Goal: Transaction & Acquisition: Book appointment/travel/reservation

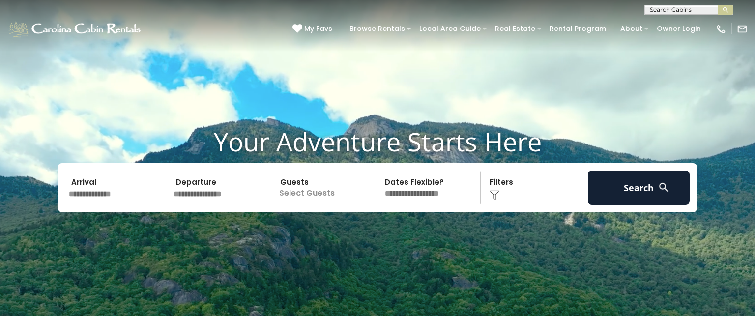
click at [673, 9] on input "text" at bounding box center [688, 12] width 86 height 10
type input "********"
type input "**********"
click at [694, 21] on em "Mountain Cre" at bounding box center [697, 23] width 47 height 9
click at [731, 9] on button "submit" at bounding box center [725, 10] width 15 height 10
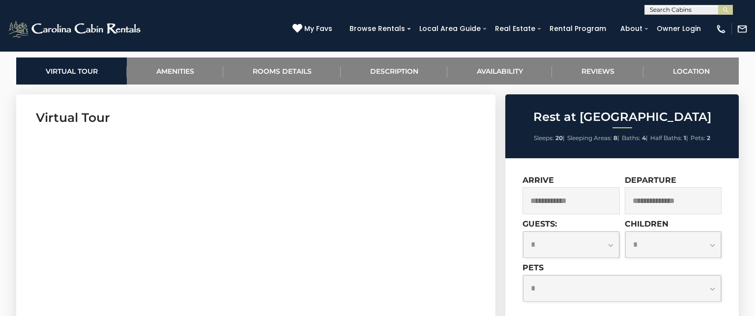
scroll to position [472, 0]
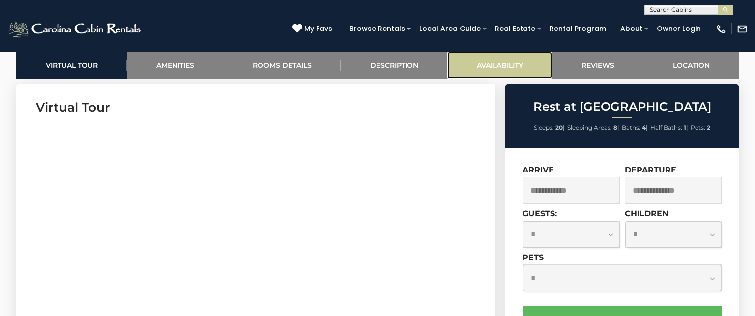
click at [509, 66] on link "Availability" at bounding box center [499, 65] width 105 height 27
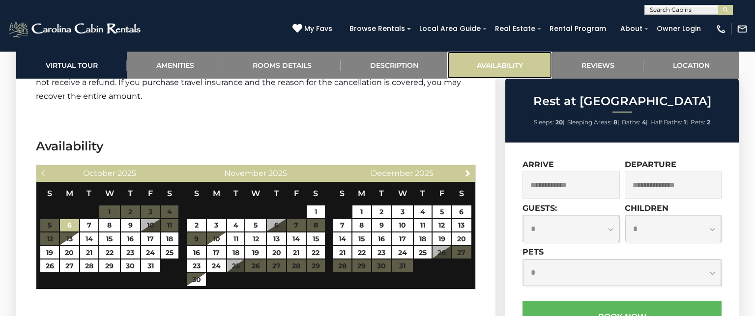
scroll to position [2424, 0]
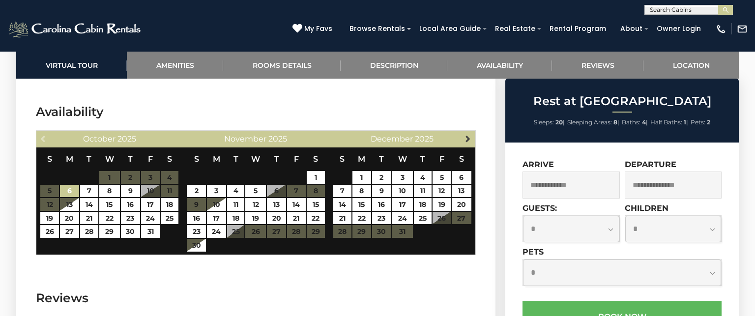
click at [469, 135] on span "Next" at bounding box center [468, 139] width 8 height 8
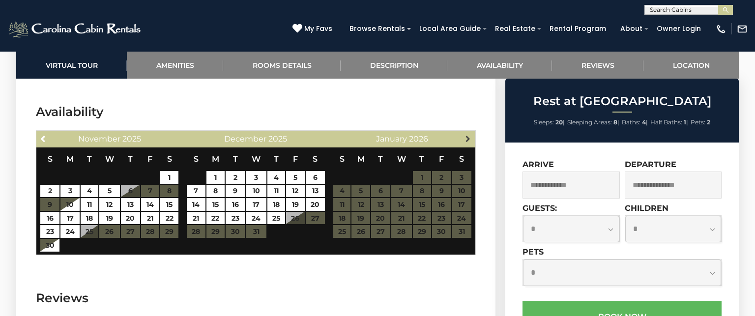
click at [469, 135] on span "Next" at bounding box center [468, 139] width 8 height 8
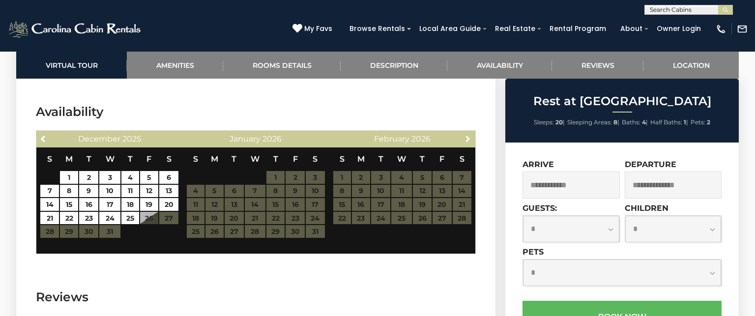
click at [469, 135] on span "Next" at bounding box center [468, 139] width 8 height 8
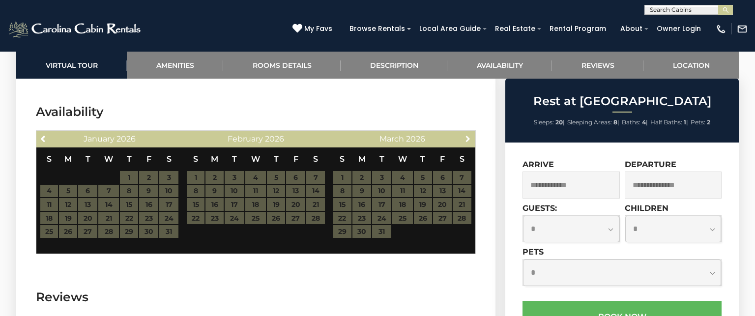
click at [469, 135] on span "Next" at bounding box center [468, 139] width 8 height 8
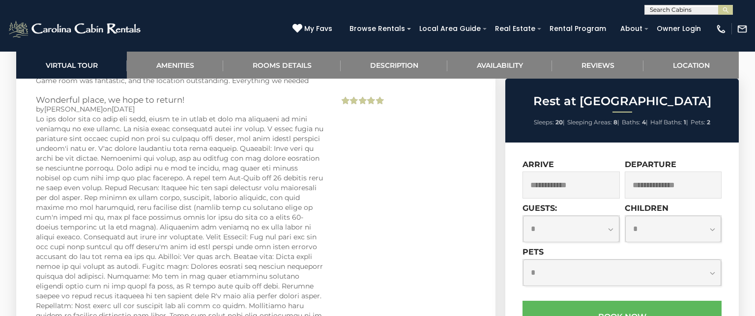
scroll to position [2724, 0]
click at [395, 256] on div "Wonderful place, we hope to return! by Andrew on 06/10/2024" at bounding box center [256, 269] width 455 height 353
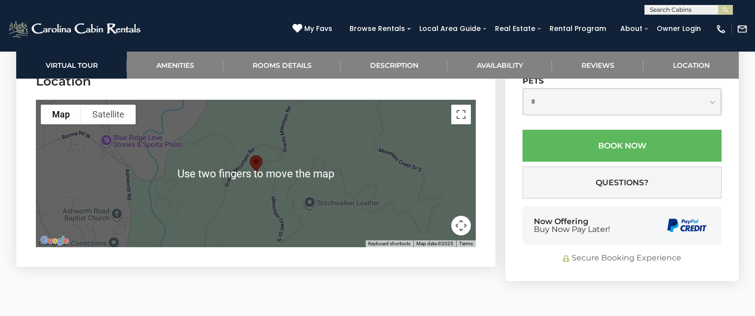
scroll to position [3230, 0]
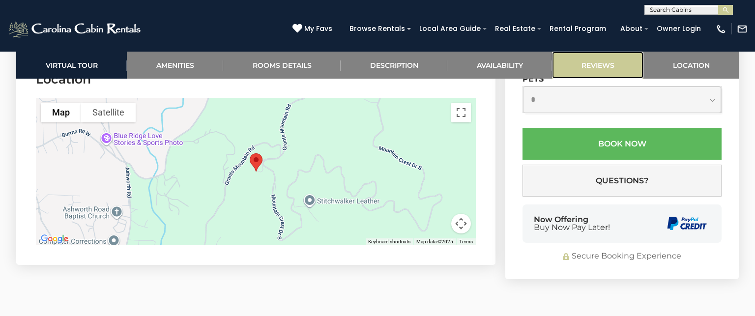
click at [592, 64] on link "Reviews" at bounding box center [597, 65] width 91 height 27
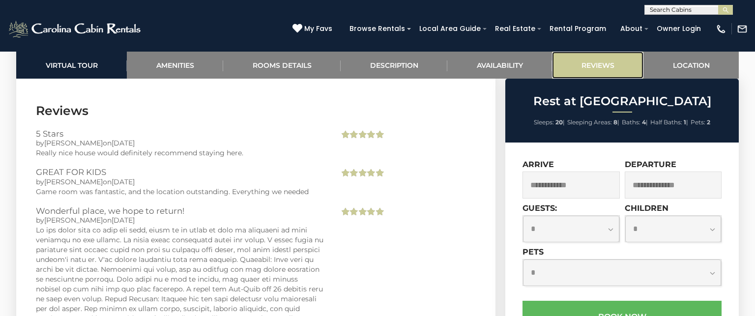
scroll to position [2610, 0]
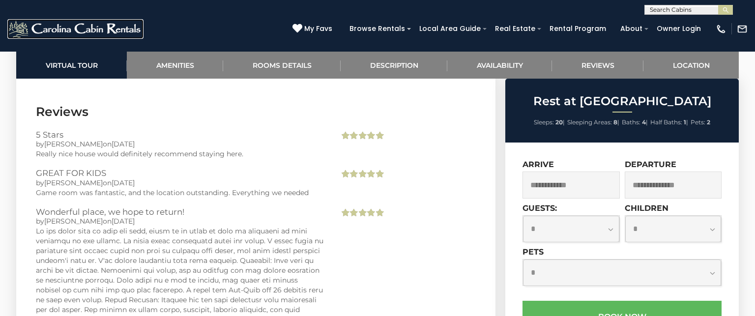
click at [90, 30] on img at bounding box center [75, 29] width 136 height 20
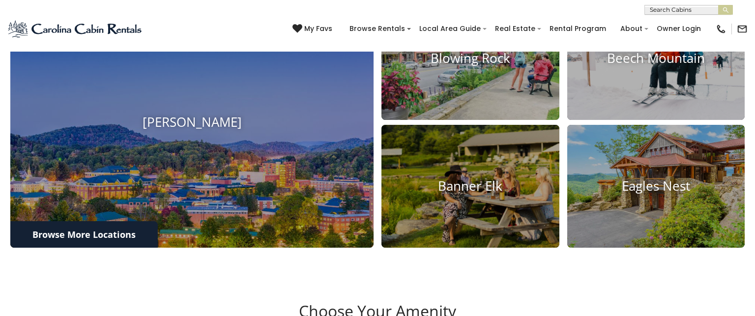
scroll to position [358, 0]
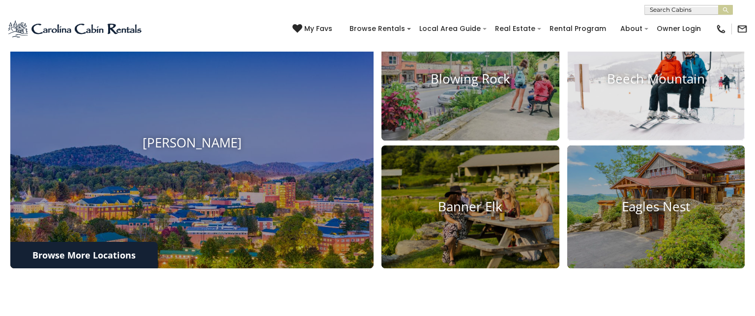
click at [673, 93] on img at bounding box center [656, 78] width 196 height 135
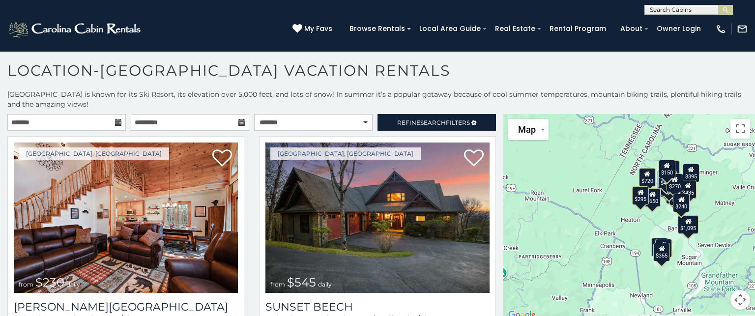
scroll to position [5, 0]
click at [664, 255] on div "$355" at bounding box center [661, 251] width 17 height 19
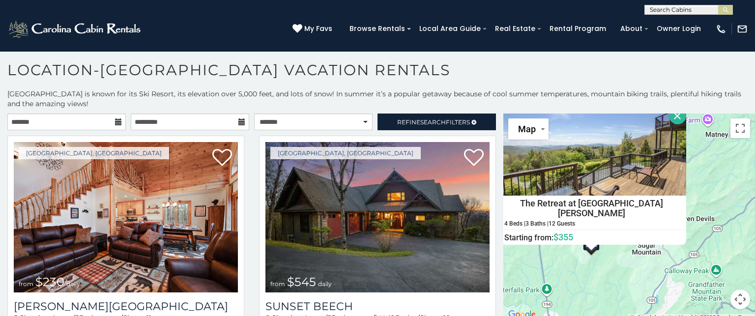
click at [669, 122] on button "Close" at bounding box center [677, 115] width 17 height 17
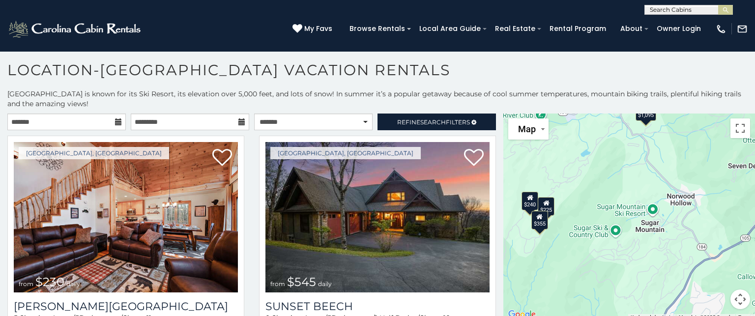
click at [548, 207] on div "$225" at bounding box center [546, 206] width 17 height 19
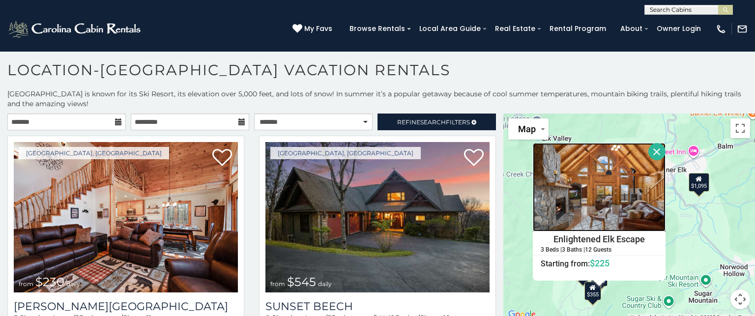
click at [583, 214] on img at bounding box center [599, 187] width 133 height 88
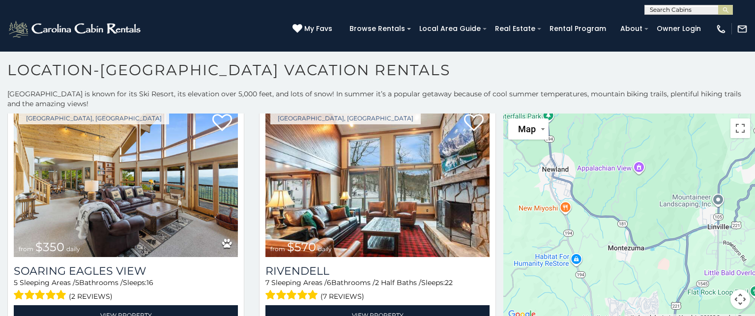
scroll to position [1494, 0]
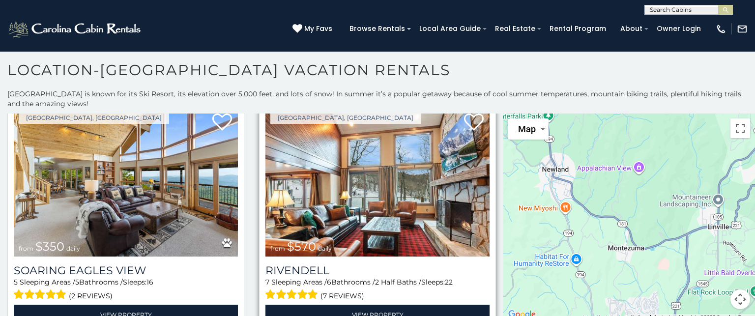
click at [429, 211] on img at bounding box center [377, 182] width 224 height 150
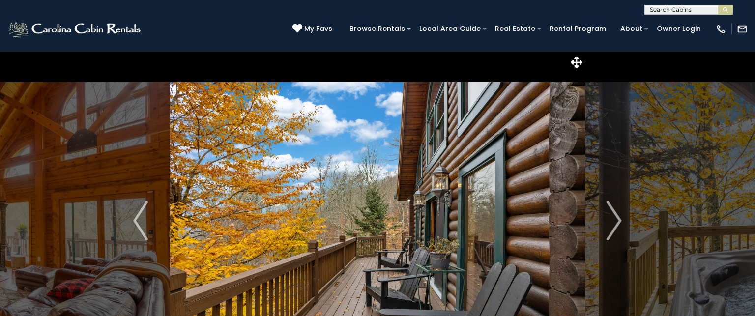
click at [609, 229] on img "Next" at bounding box center [614, 220] width 15 height 39
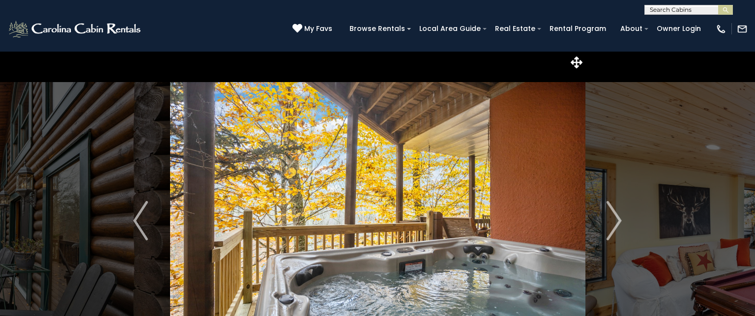
click at [609, 229] on img "Next" at bounding box center [614, 220] width 15 height 39
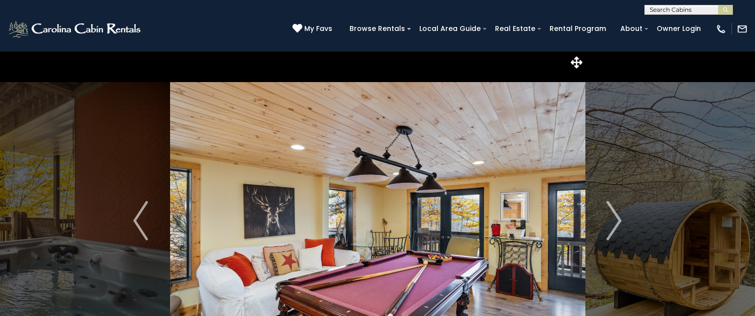
click at [609, 229] on img "Next" at bounding box center [614, 220] width 15 height 39
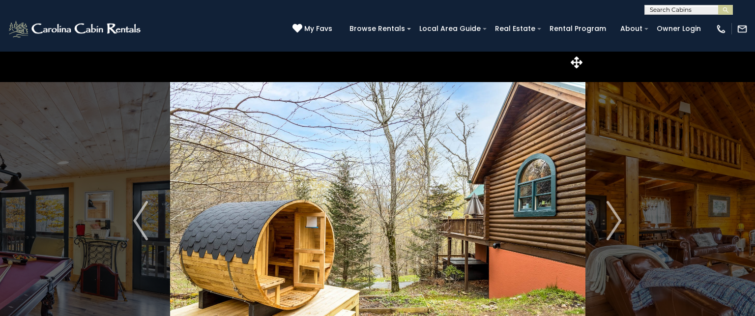
click at [609, 229] on img "Next" at bounding box center [614, 220] width 15 height 39
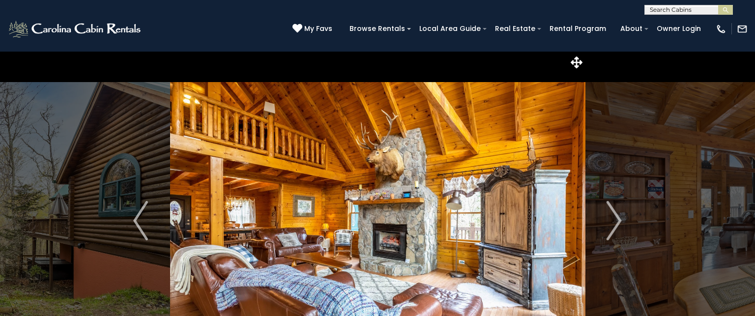
click at [609, 229] on img "Next" at bounding box center [614, 220] width 15 height 39
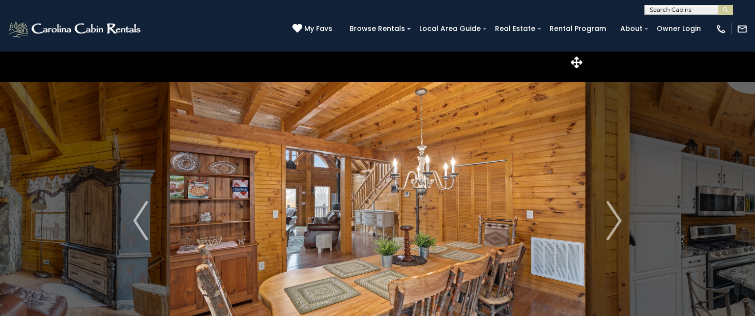
click at [609, 229] on img "Next" at bounding box center [614, 220] width 15 height 39
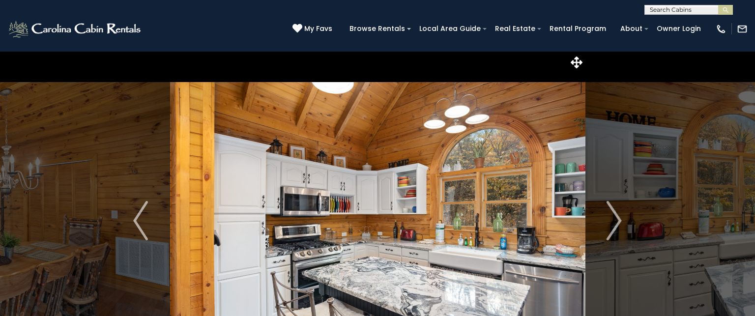
click at [609, 229] on img "Next" at bounding box center [614, 220] width 15 height 39
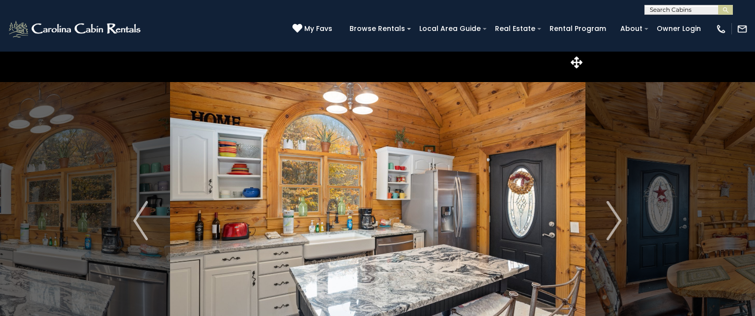
click at [609, 229] on img "Next" at bounding box center [614, 220] width 15 height 39
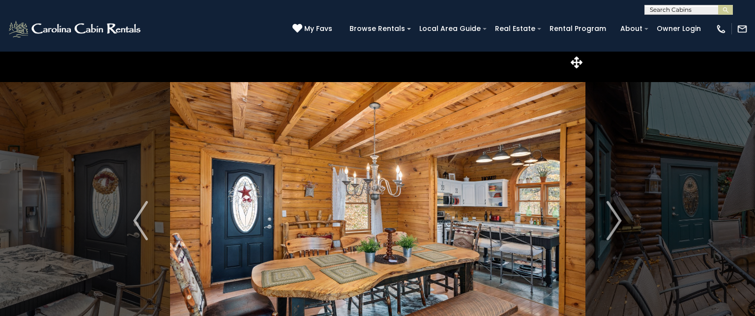
click at [609, 229] on img "Next" at bounding box center [614, 220] width 15 height 39
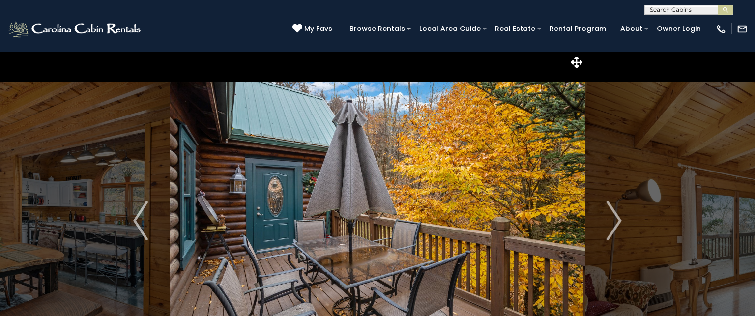
click at [609, 229] on img "Next" at bounding box center [614, 220] width 15 height 39
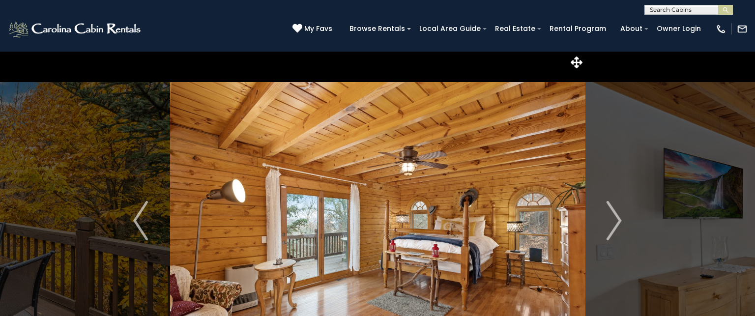
click at [609, 229] on img "Next" at bounding box center [614, 220] width 15 height 39
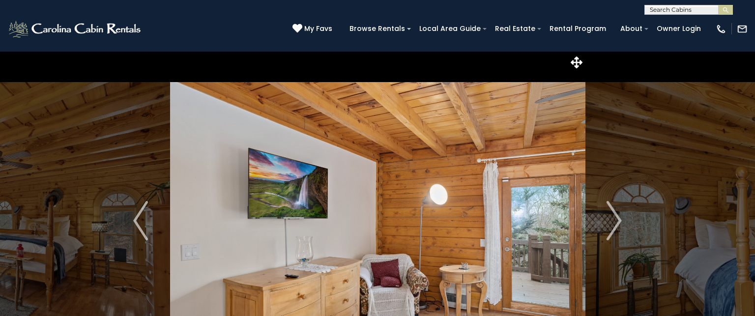
click at [609, 229] on img "Next" at bounding box center [614, 220] width 15 height 39
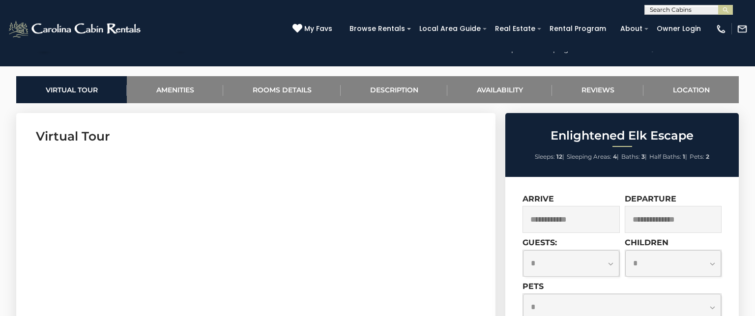
scroll to position [452, 0]
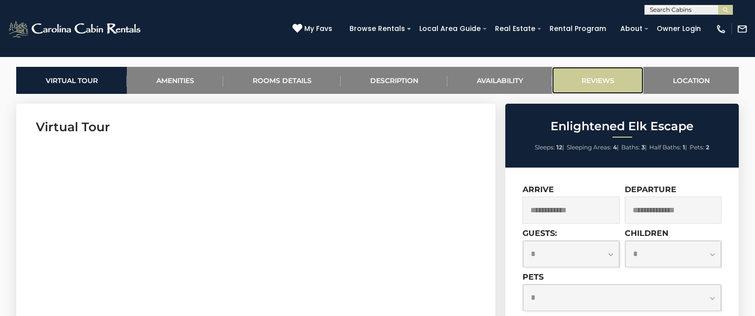
click at [599, 73] on link "Reviews" at bounding box center [597, 80] width 91 height 27
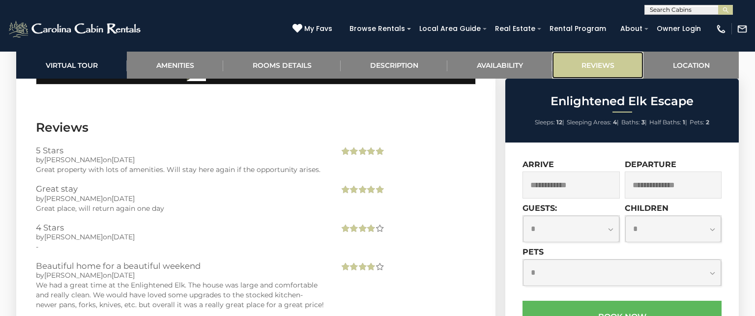
scroll to position [2133, 0]
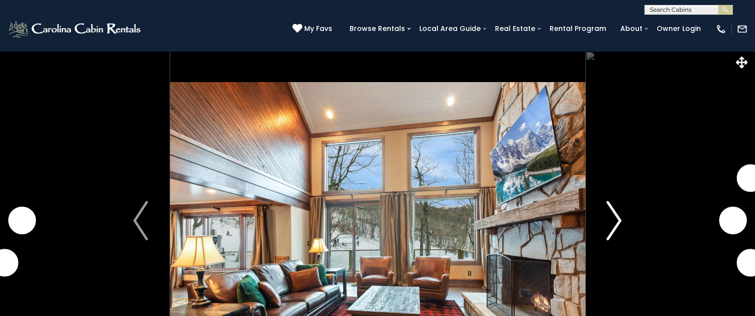
click at [627, 219] on button "Next" at bounding box center [614, 220] width 58 height 339
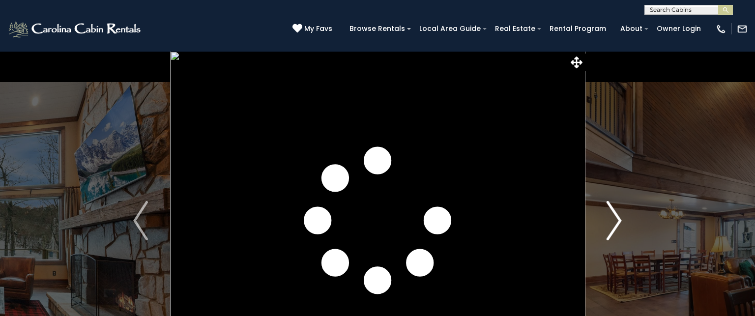
click at [616, 218] on img "Next" at bounding box center [614, 220] width 15 height 39
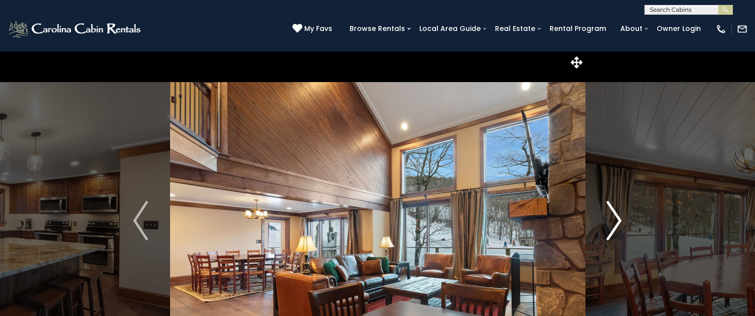
click at [616, 218] on img "Next" at bounding box center [614, 220] width 15 height 39
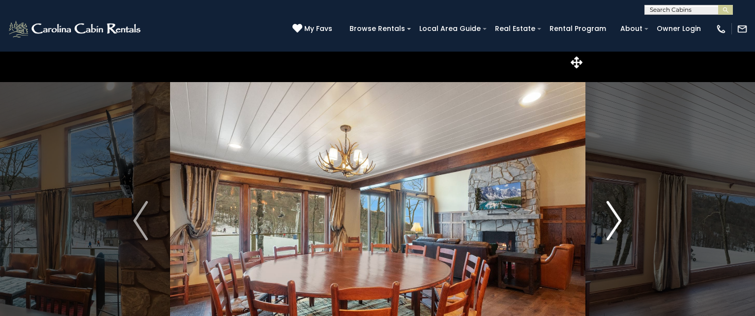
click at [616, 218] on img "Next" at bounding box center [614, 220] width 15 height 39
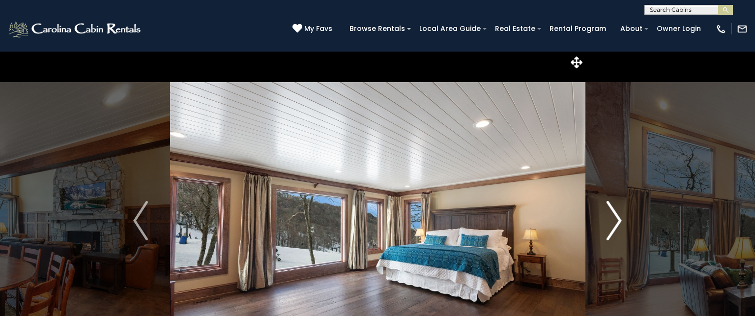
click at [616, 218] on img "Next" at bounding box center [614, 220] width 15 height 39
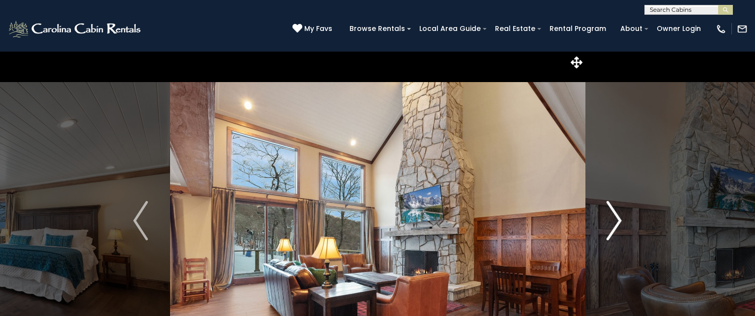
click at [616, 218] on img "Next" at bounding box center [614, 220] width 15 height 39
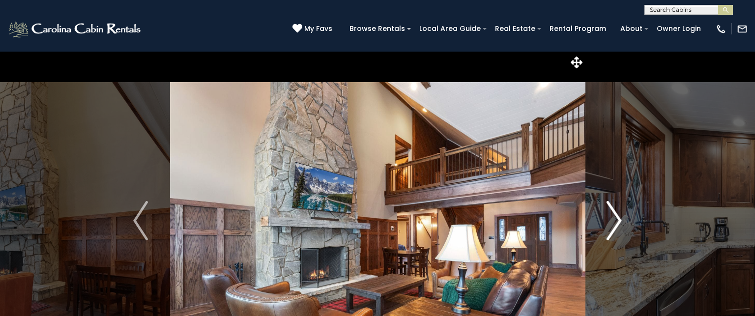
click at [616, 218] on img "Next" at bounding box center [614, 220] width 15 height 39
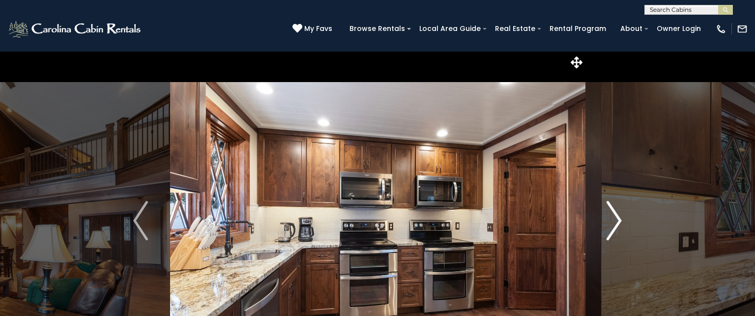
click at [616, 218] on img "Next" at bounding box center [614, 220] width 15 height 39
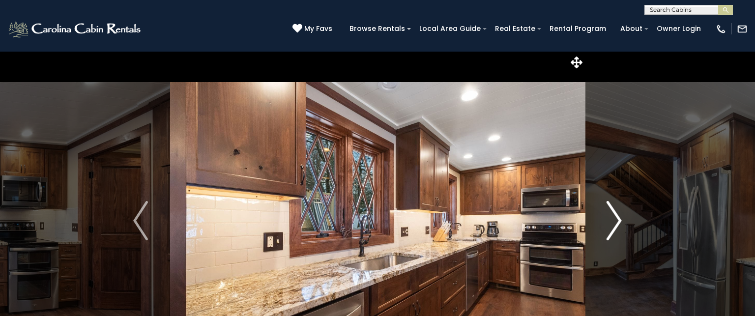
click at [616, 218] on img "Next" at bounding box center [614, 220] width 15 height 39
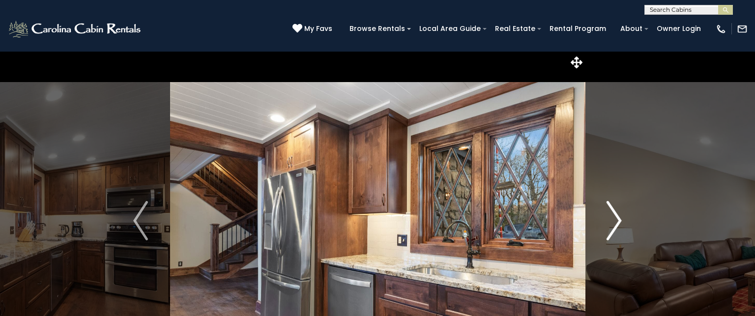
click at [616, 218] on img "Next" at bounding box center [614, 220] width 15 height 39
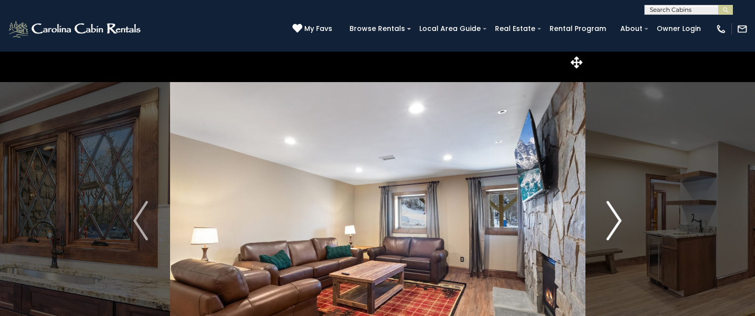
click at [616, 218] on img "Next" at bounding box center [614, 220] width 15 height 39
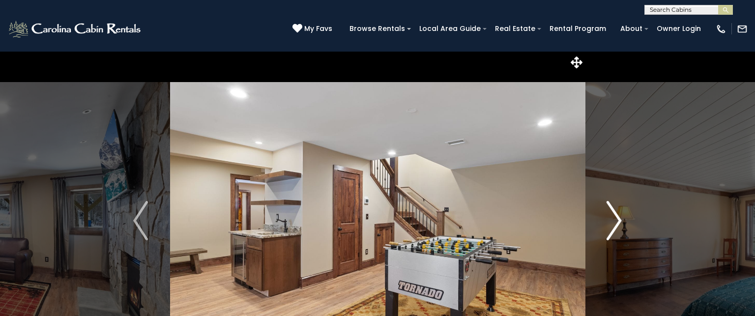
click at [616, 218] on img "Next" at bounding box center [614, 220] width 15 height 39
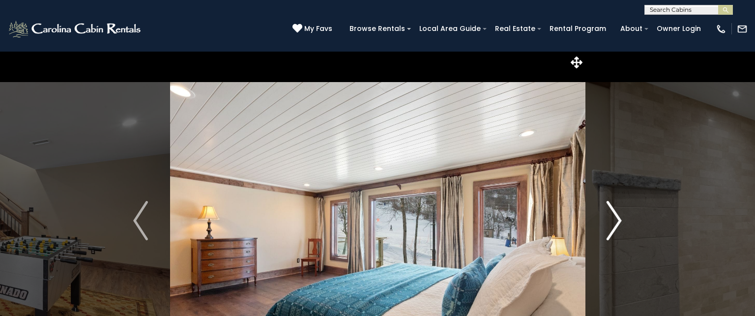
click at [616, 218] on img "Next" at bounding box center [614, 220] width 15 height 39
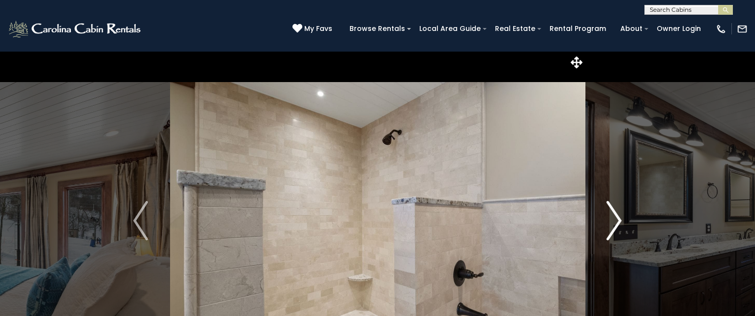
click at [616, 218] on img "Next" at bounding box center [614, 220] width 15 height 39
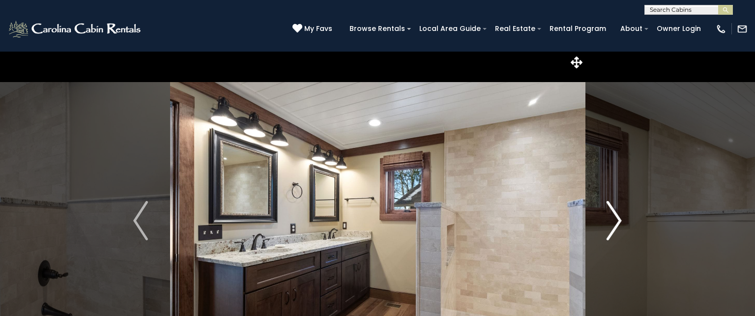
click at [616, 218] on img "Next" at bounding box center [614, 220] width 15 height 39
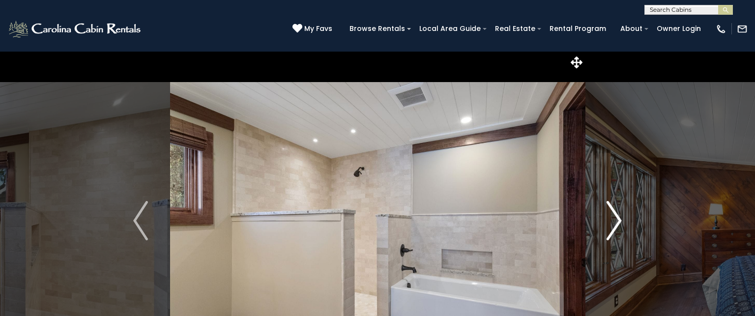
click at [616, 218] on img "Next" at bounding box center [614, 220] width 15 height 39
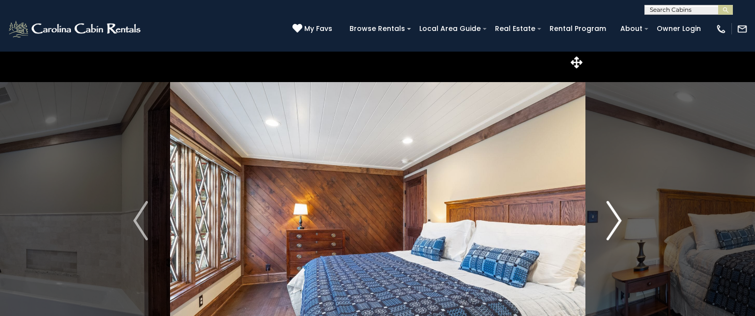
click at [616, 218] on img "Next" at bounding box center [614, 220] width 15 height 39
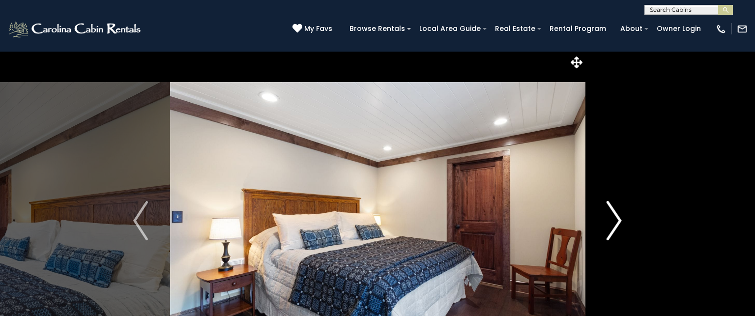
click at [616, 218] on img "Next" at bounding box center [614, 220] width 15 height 39
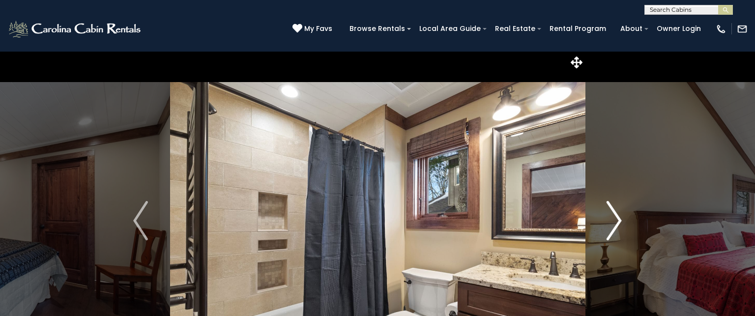
click at [616, 218] on img "Next" at bounding box center [614, 220] width 15 height 39
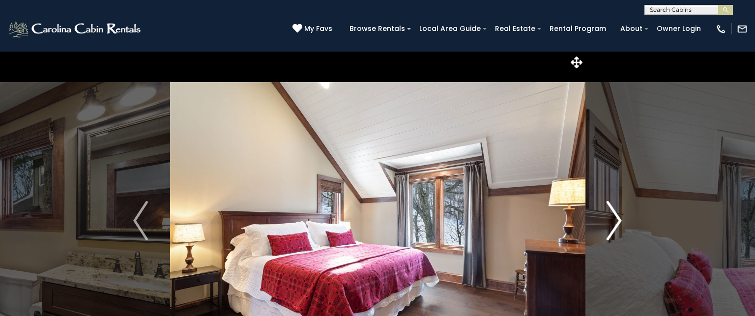
click at [616, 218] on img "Next" at bounding box center [614, 220] width 15 height 39
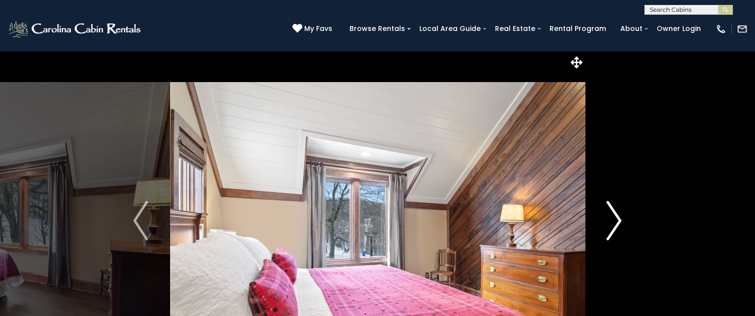
click at [616, 218] on img "Next" at bounding box center [614, 220] width 15 height 39
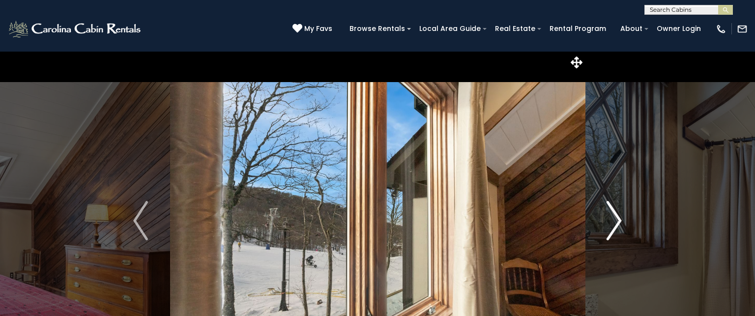
click at [616, 218] on img "Next" at bounding box center [614, 220] width 15 height 39
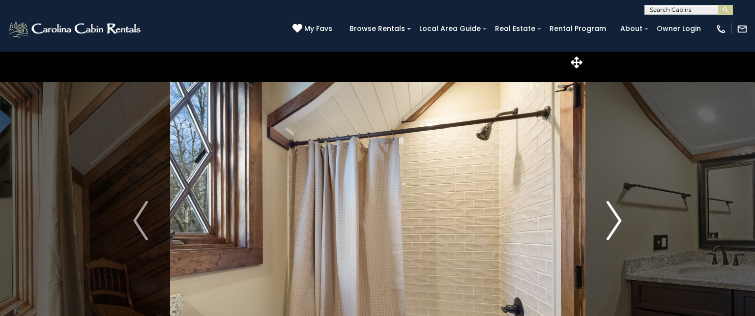
click at [616, 218] on img "Next" at bounding box center [614, 220] width 15 height 39
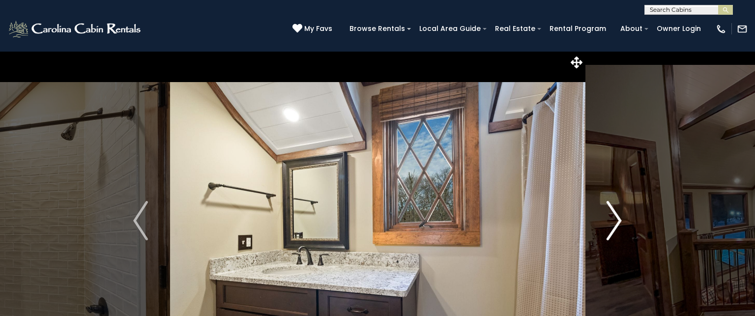
click at [616, 218] on img "Next" at bounding box center [614, 220] width 15 height 39
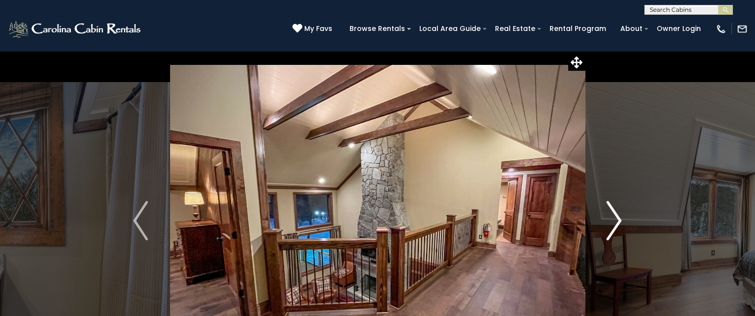
click at [616, 218] on img "Next" at bounding box center [614, 220] width 15 height 39
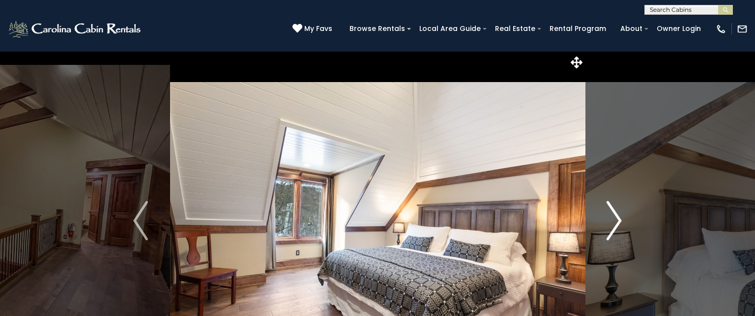
click at [616, 218] on img "Next" at bounding box center [614, 220] width 15 height 39
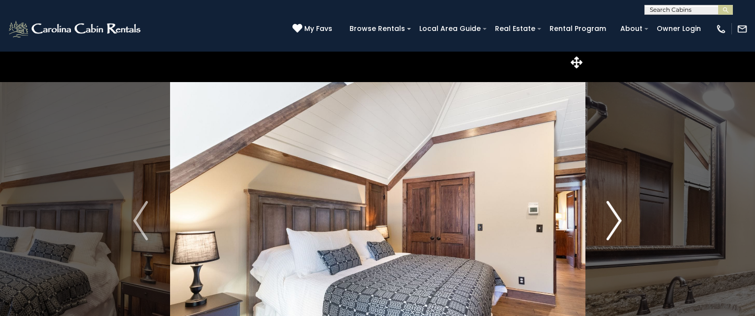
click at [616, 218] on img "Next" at bounding box center [614, 220] width 15 height 39
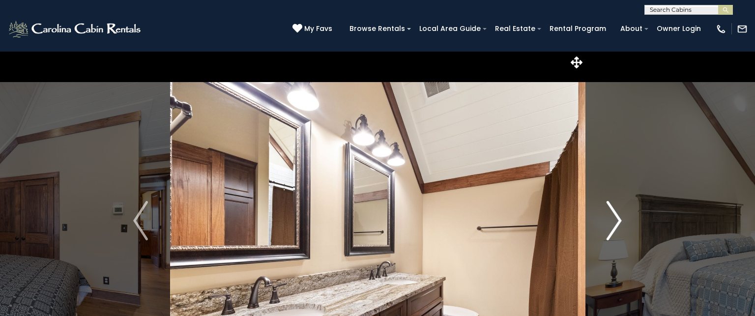
click at [616, 218] on img "Next" at bounding box center [614, 220] width 15 height 39
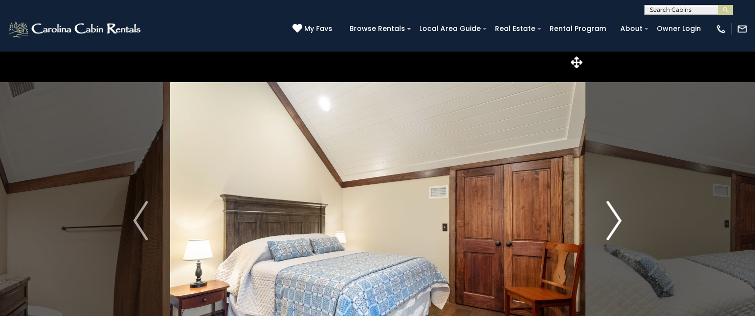
click at [616, 218] on img "Next" at bounding box center [614, 220] width 15 height 39
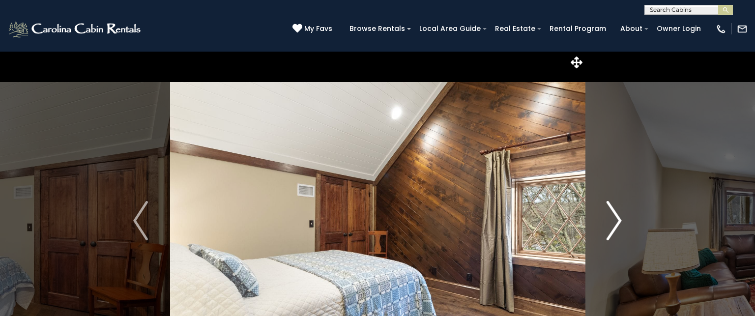
click at [616, 218] on img "Next" at bounding box center [614, 220] width 15 height 39
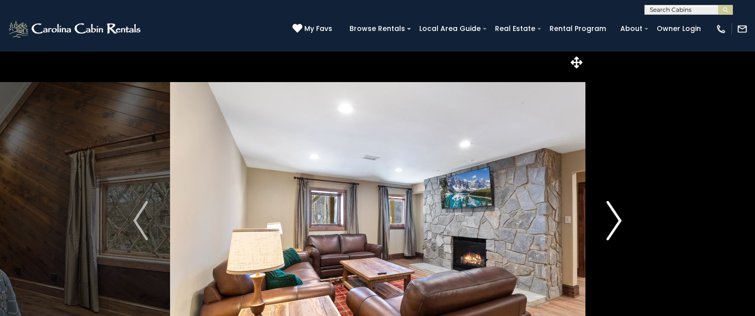
click at [616, 218] on img "Next" at bounding box center [614, 220] width 15 height 39
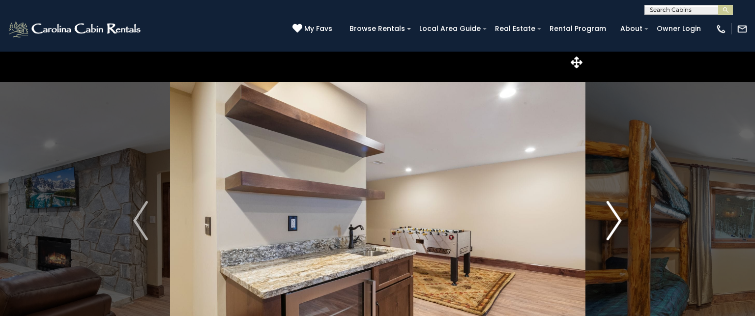
click at [616, 218] on img "Next" at bounding box center [614, 220] width 15 height 39
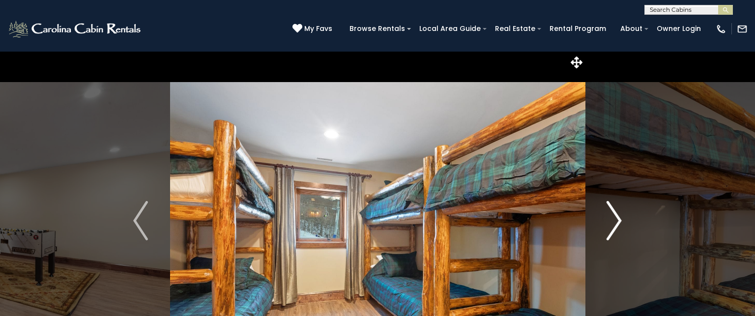
click at [616, 218] on img "Next" at bounding box center [614, 220] width 15 height 39
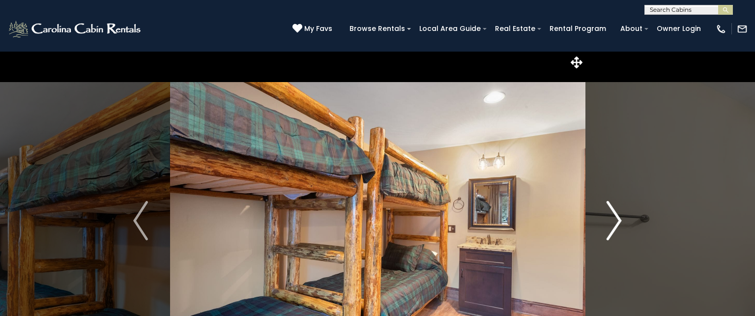
click at [616, 218] on img "Next" at bounding box center [614, 220] width 15 height 39
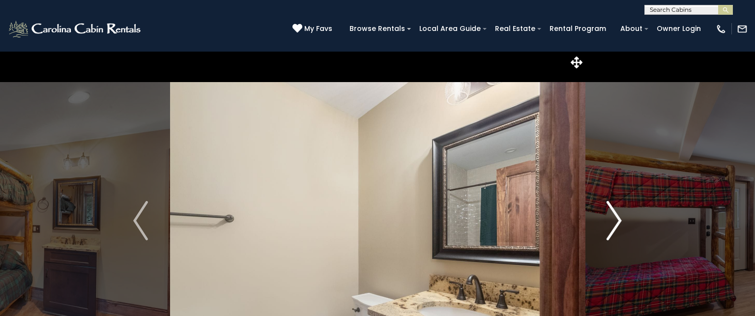
click at [616, 218] on img "Next" at bounding box center [614, 220] width 15 height 39
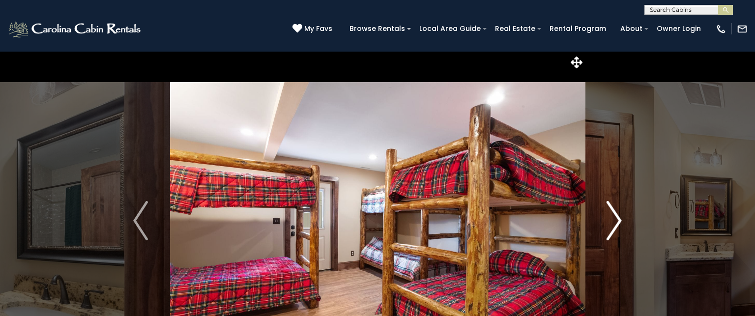
click at [616, 218] on img "Next" at bounding box center [614, 220] width 15 height 39
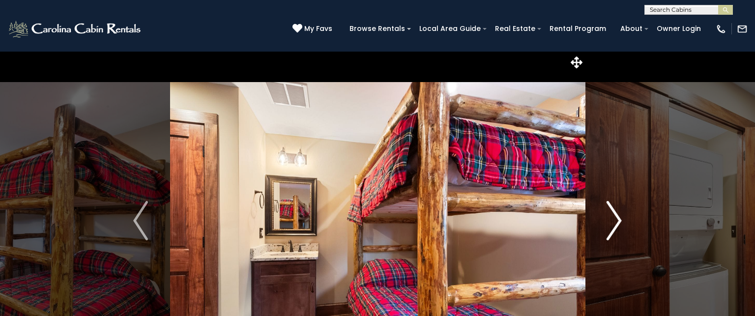
click at [616, 218] on img "Next" at bounding box center [614, 220] width 15 height 39
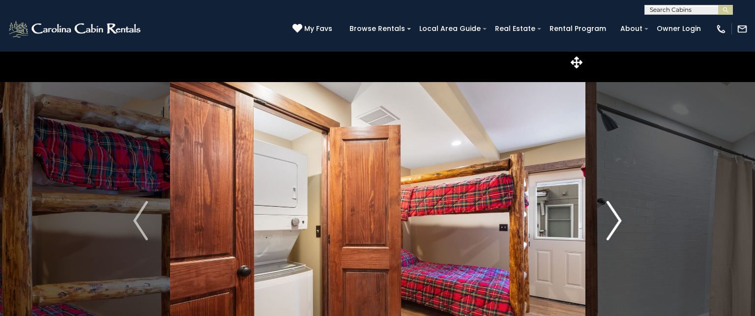
click at [616, 218] on img "Next" at bounding box center [614, 220] width 15 height 39
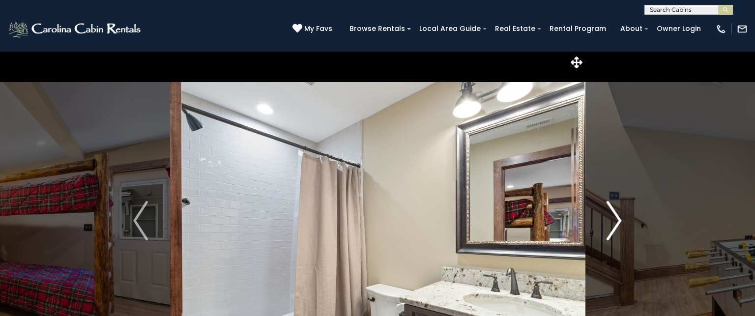
click at [616, 218] on img "Next" at bounding box center [614, 220] width 15 height 39
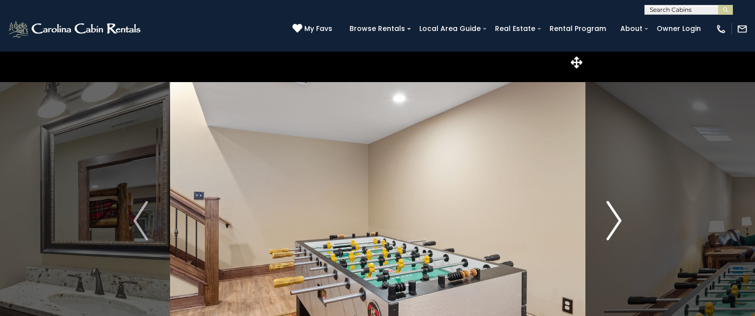
click at [616, 218] on img "Next" at bounding box center [614, 220] width 15 height 39
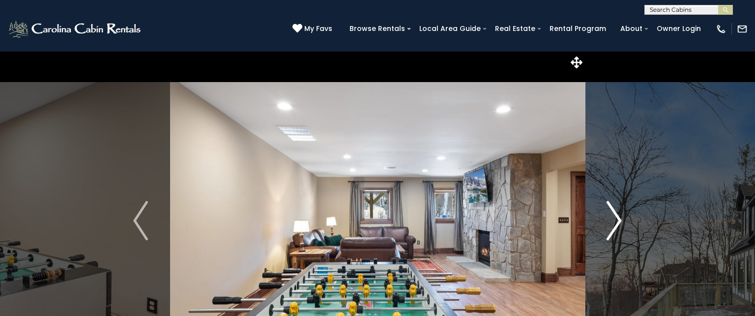
click at [616, 218] on img "Next" at bounding box center [614, 220] width 15 height 39
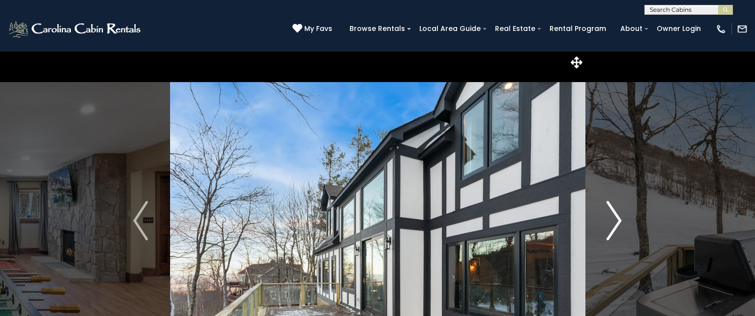
click at [616, 218] on img "Next" at bounding box center [614, 220] width 15 height 39
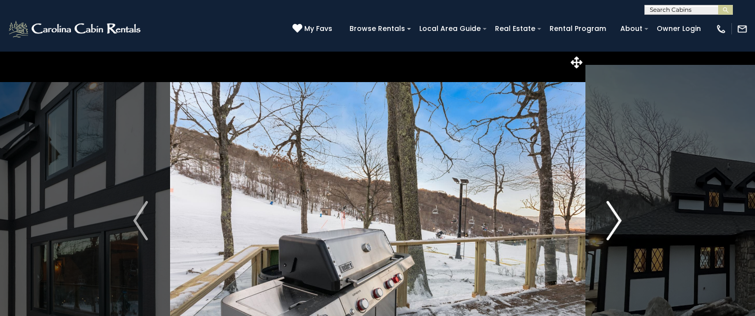
click at [616, 218] on img "Next" at bounding box center [614, 220] width 15 height 39
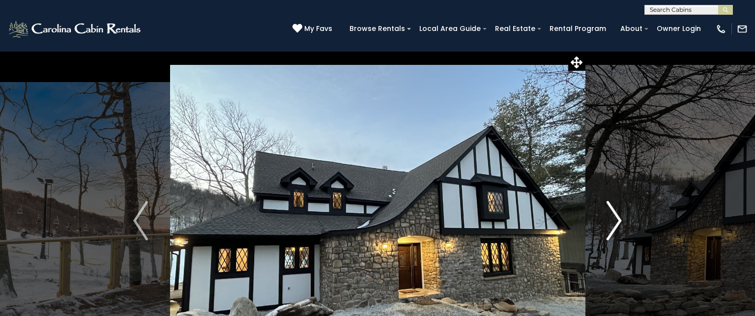
click at [616, 218] on img "Next" at bounding box center [614, 220] width 15 height 39
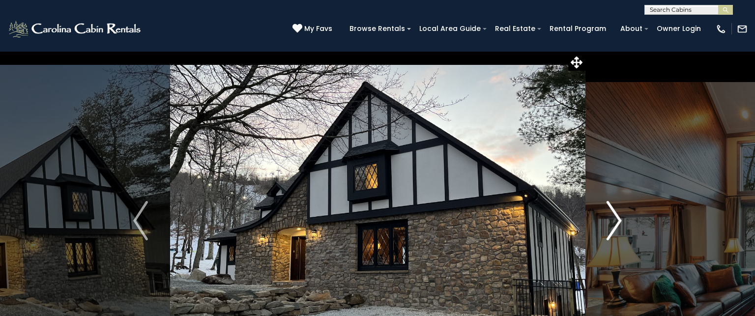
click at [616, 218] on img "Next" at bounding box center [614, 220] width 15 height 39
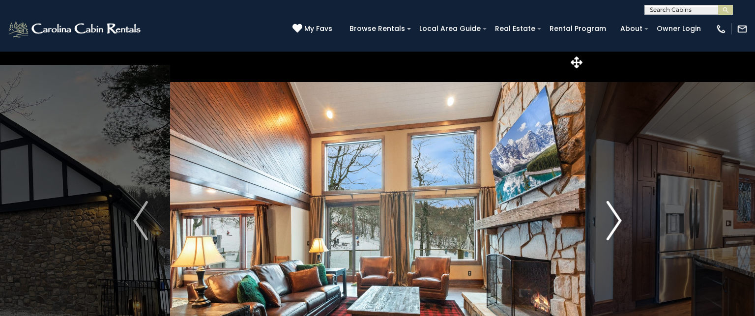
click at [616, 218] on img "Next" at bounding box center [614, 220] width 15 height 39
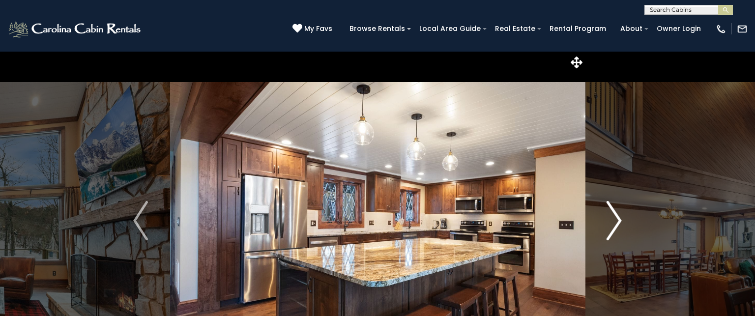
click at [616, 218] on img "Next" at bounding box center [614, 220] width 15 height 39
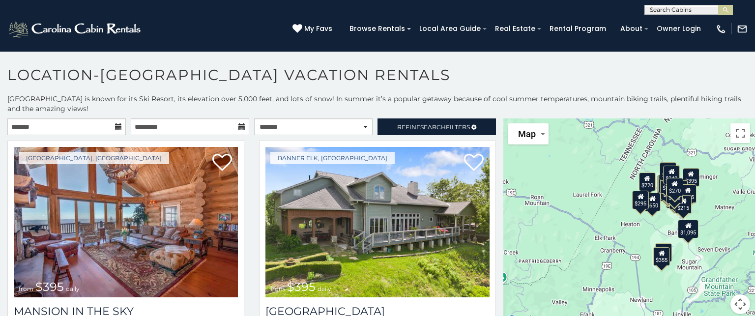
scroll to position [5, 0]
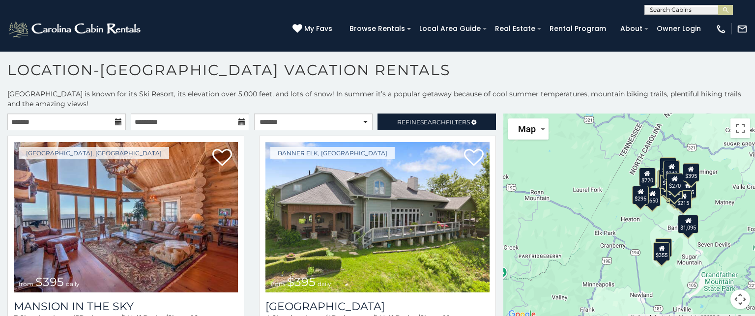
click at [690, 233] on div "$395 $395 $460 $325 $230 $350 $535 $310 $390 $545 $430 $570 $395 $425 $425 $265…" at bounding box center [629, 217] width 252 height 207
click at [690, 228] on div "$1,095" at bounding box center [688, 224] width 21 height 19
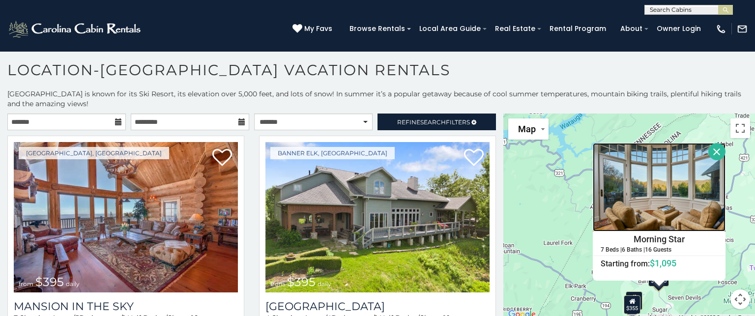
click at [685, 223] on img at bounding box center [659, 187] width 133 height 88
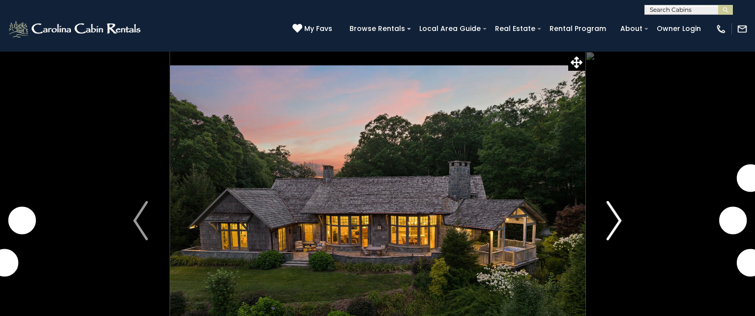
click at [617, 221] on img "Next" at bounding box center [614, 220] width 15 height 39
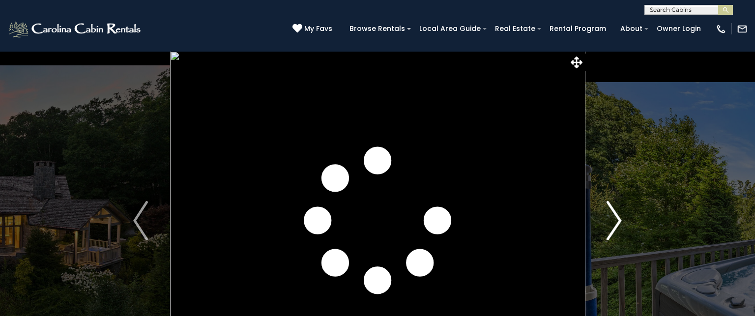
click at [617, 221] on img "Next" at bounding box center [614, 220] width 15 height 39
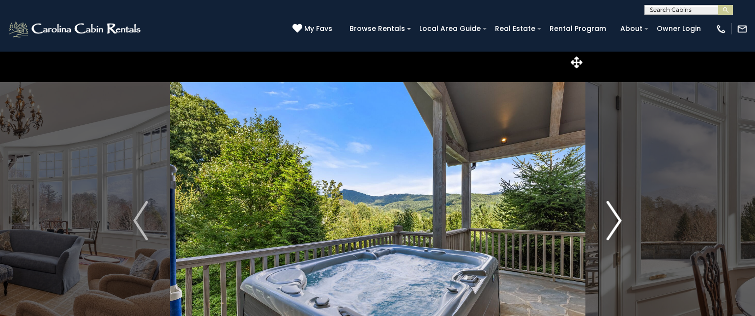
click at [617, 221] on img "Next" at bounding box center [614, 220] width 15 height 39
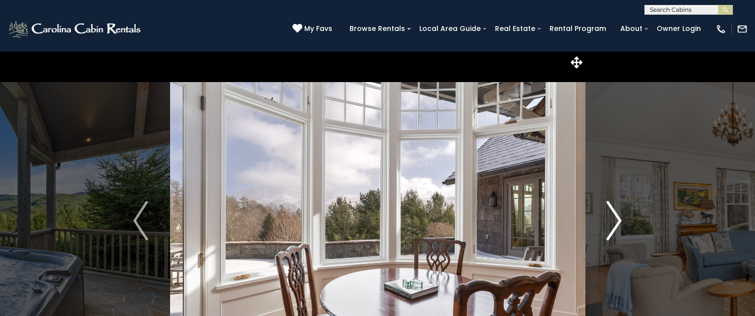
click at [617, 221] on img "Next" at bounding box center [614, 220] width 15 height 39
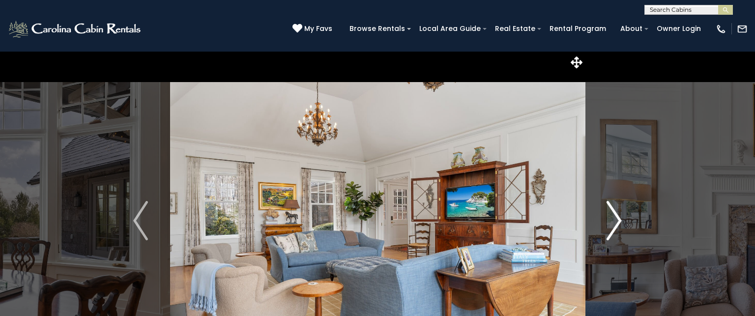
click at [617, 221] on img "Next" at bounding box center [614, 220] width 15 height 39
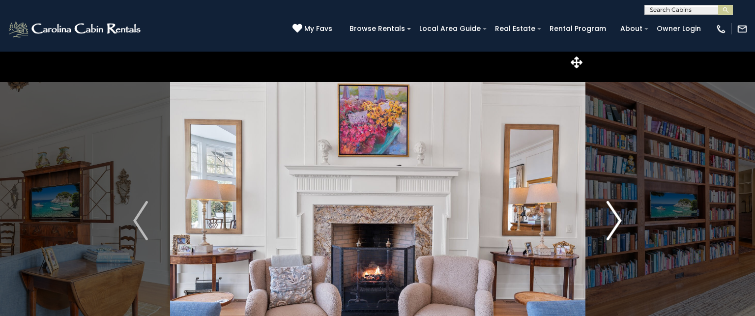
click at [617, 221] on img "Next" at bounding box center [614, 220] width 15 height 39
